Goal: Navigation & Orientation: Find specific page/section

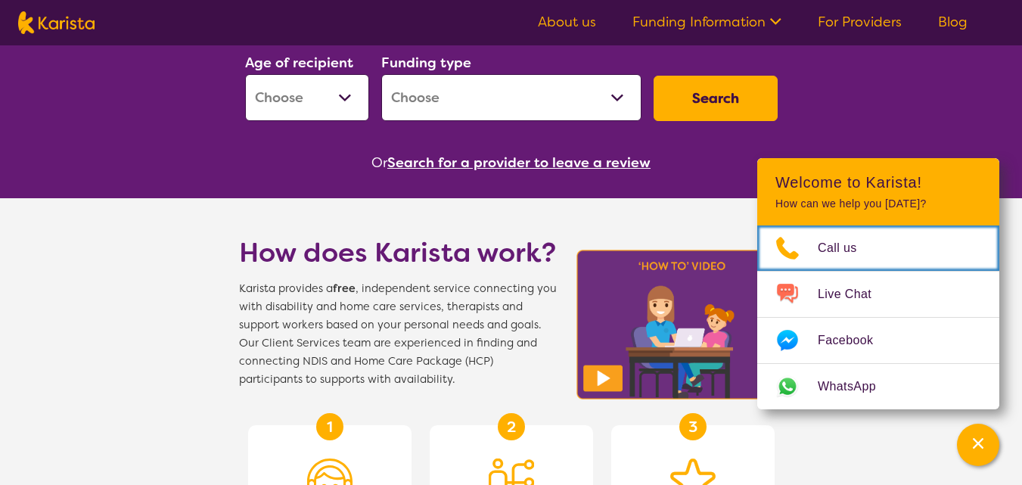
scroll to position [143, 0]
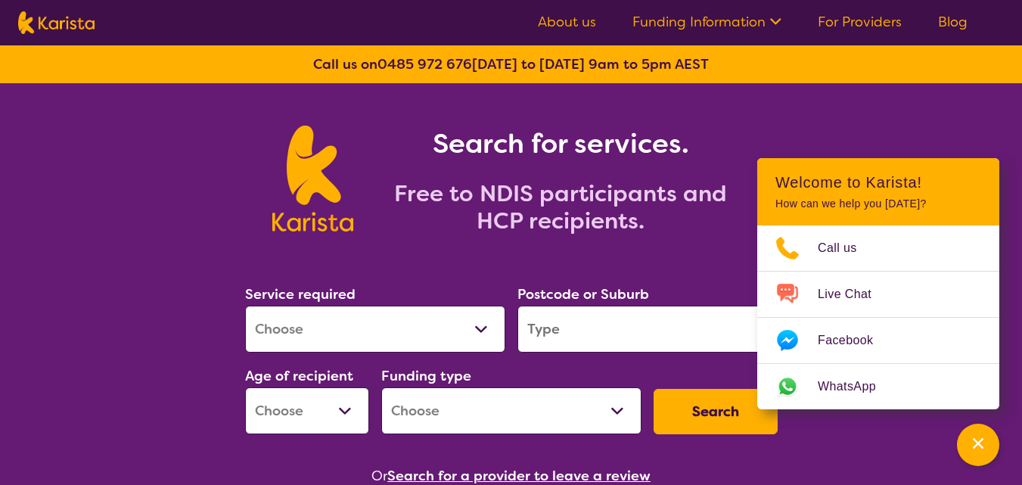
click at [856, 20] on link "For Providers" at bounding box center [860, 22] width 84 height 18
